Goal: Information Seeking & Learning: Find specific fact

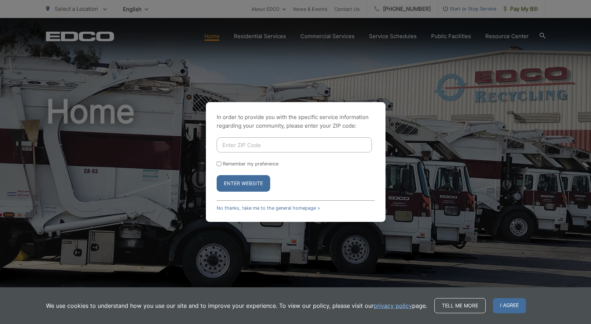
click at [369, 96] on div "In order to provide you with the specific service information regarding your co…" at bounding box center [295, 162] width 591 height 324
click at [504, 308] on span "I agree" at bounding box center [509, 305] width 33 height 15
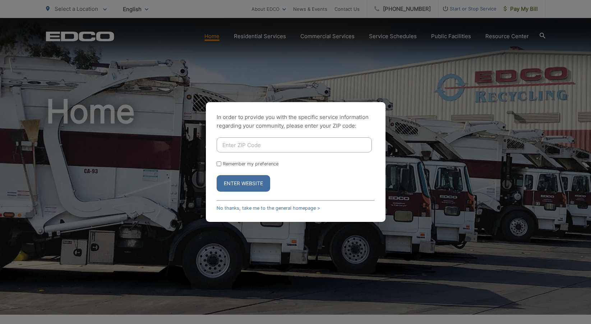
click at [257, 37] on div "In order to provide you with the specific service information regarding your co…" at bounding box center [295, 162] width 591 height 324
click at [230, 207] on link "No thanks, take me to the general homepage >" at bounding box center [268, 207] width 103 height 5
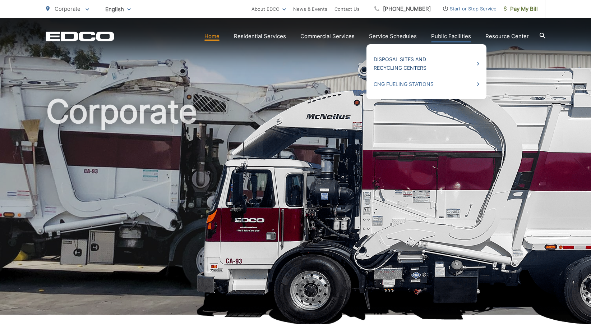
click at [411, 60] on link "Disposal Sites and Recycling Centers" at bounding box center [427, 63] width 106 height 17
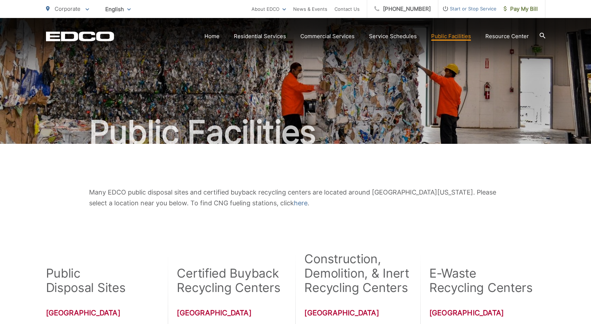
click at [355, 171] on div "Many EDCO public disposal sites and certified buyback recycling centers are loc…" at bounding box center [295, 198] width 499 height 108
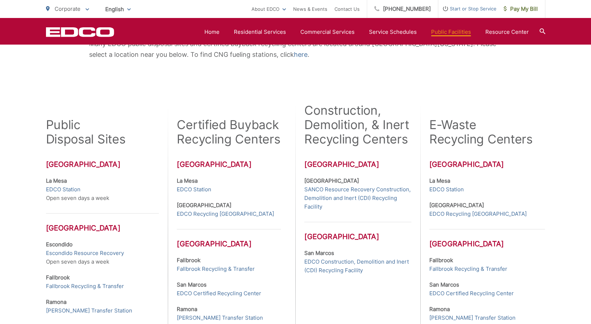
scroll to position [154, 0]
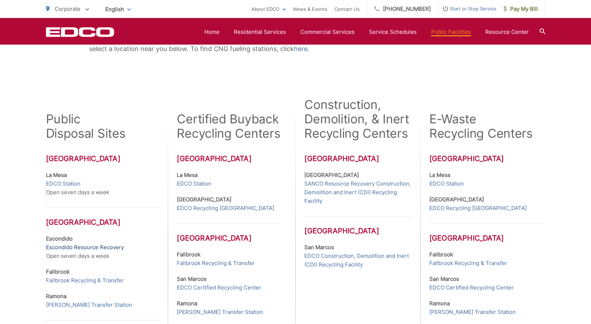
click at [79, 245] on link "Escondido Resource Recovery" at bounding box center [85, 247] width 78 height 9
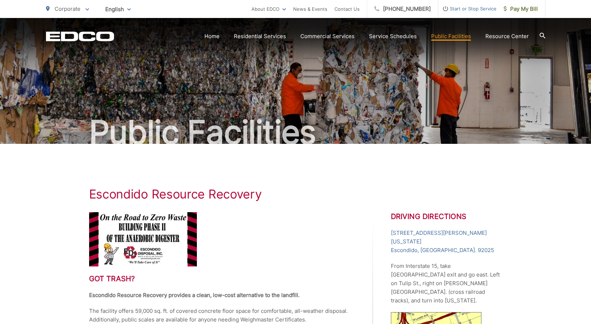
click at [284, 201] on h1 "Escondido Resource Recovery" at bounding box center [295, 194] width 413 height 14
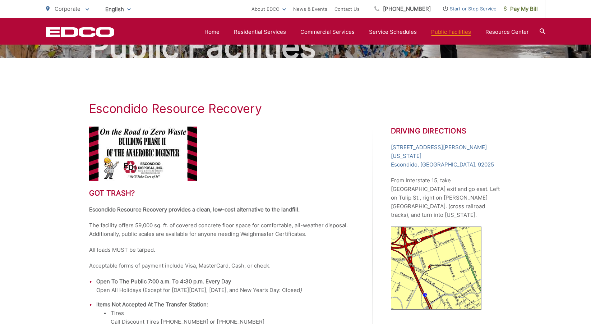
scroll to position [83, 0]
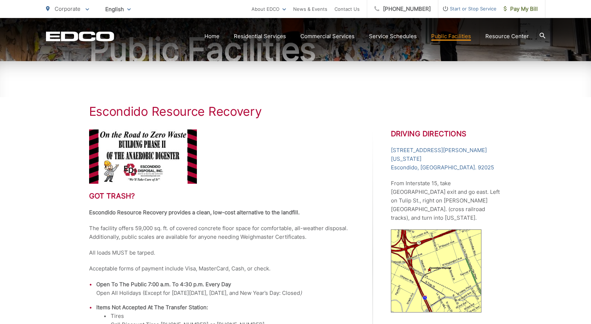
click at [540, 35] on icon at bounding box center [543, 36] width 6 height 6
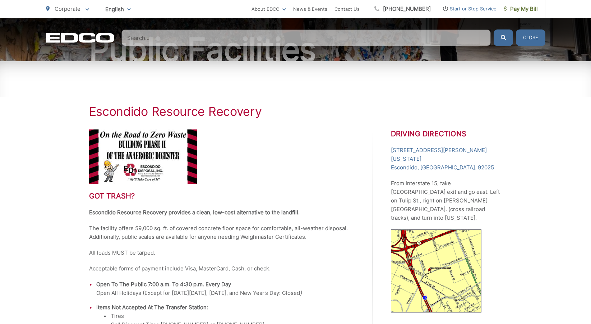
click at [194, 40] on input "Search" at bounding box center [305, 37] width 369 height 17
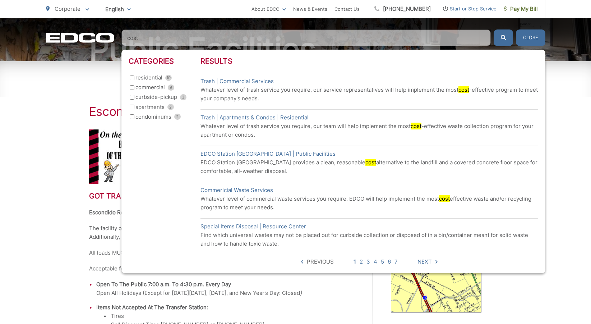
type input "cost"
click at [503, 38] on button "submit" at bounding box center [503, 37] width 19 height 17
click at [424, 261] on span "Next" at bounding box center [425, 261] width 14 height 9
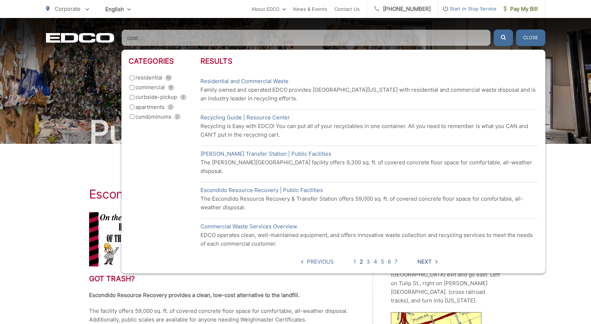
click at [427, 257] on span "Next" at bounding box center [425, 261] width 14 height 9
